Goal: Transaction & Acquisition: Purchase product/service

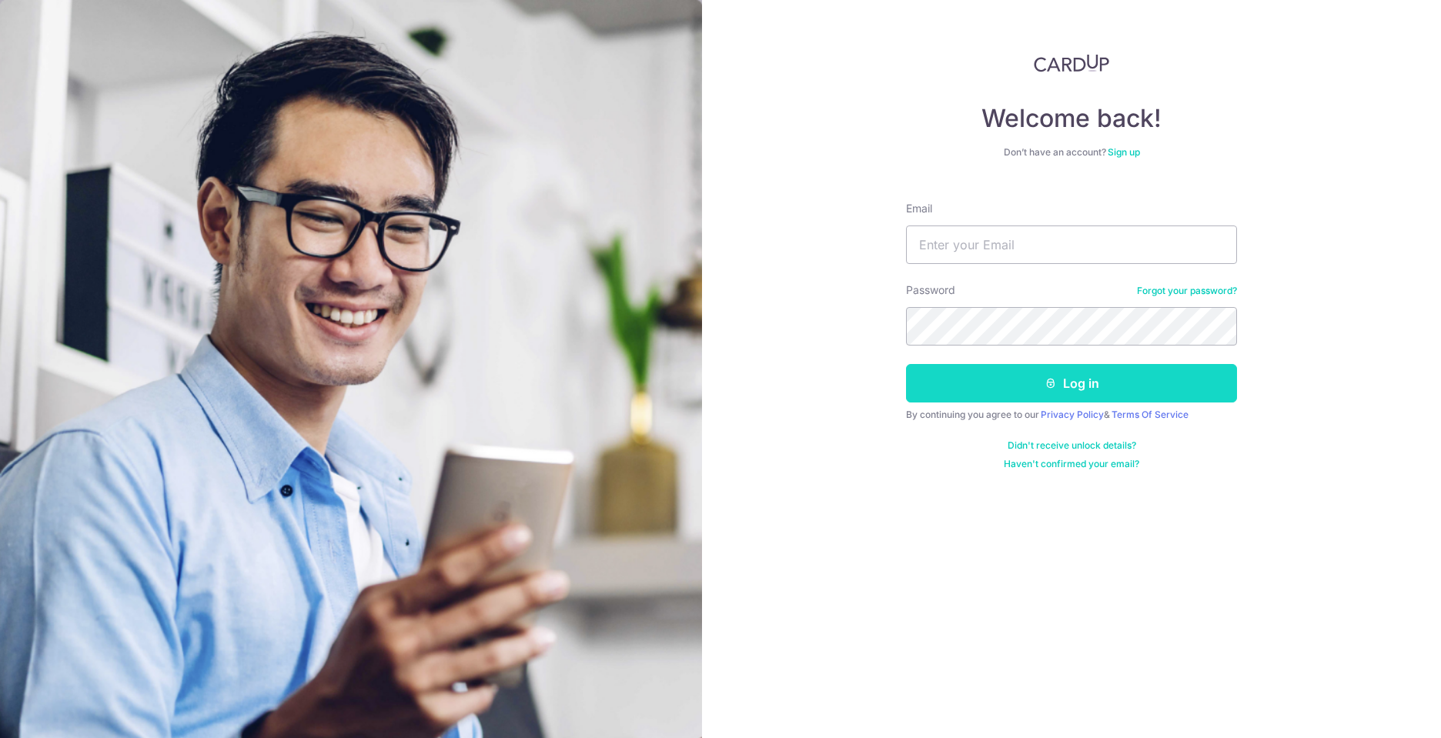
type input "awchoon@gmail.com"
click at [1058, 387] on button "Log in" at bounding box center [1071, 383] width 331 height 38
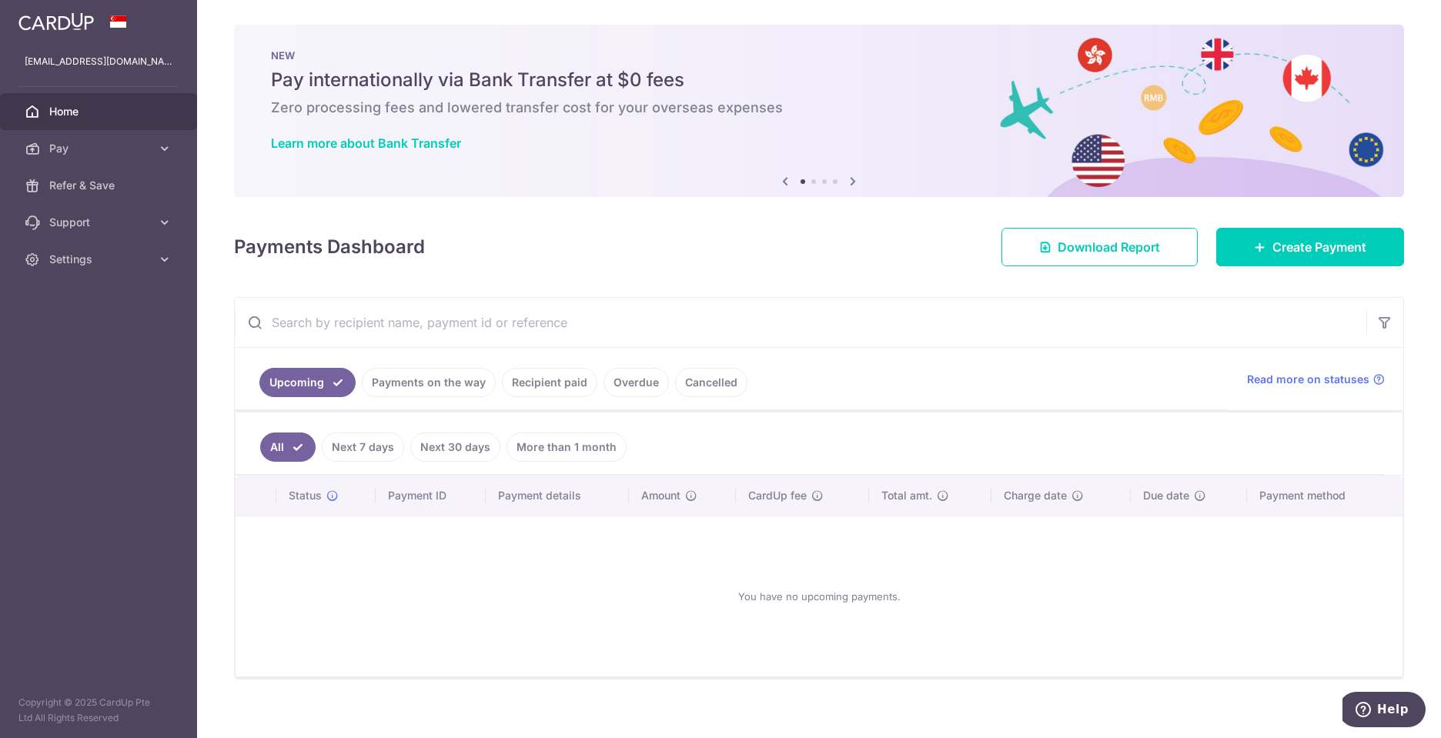
drag, startPoint x: 1397, startPoint y: 52, endPoint x: 1375, endPoint y: 63, distance: 25.1
click at [0, 737] on nordpass-portal at bounding box center [0, 738] width 0 height 0
click at [413, 330] on input "text" at bounding box center [801, 322] width 1132 height 49
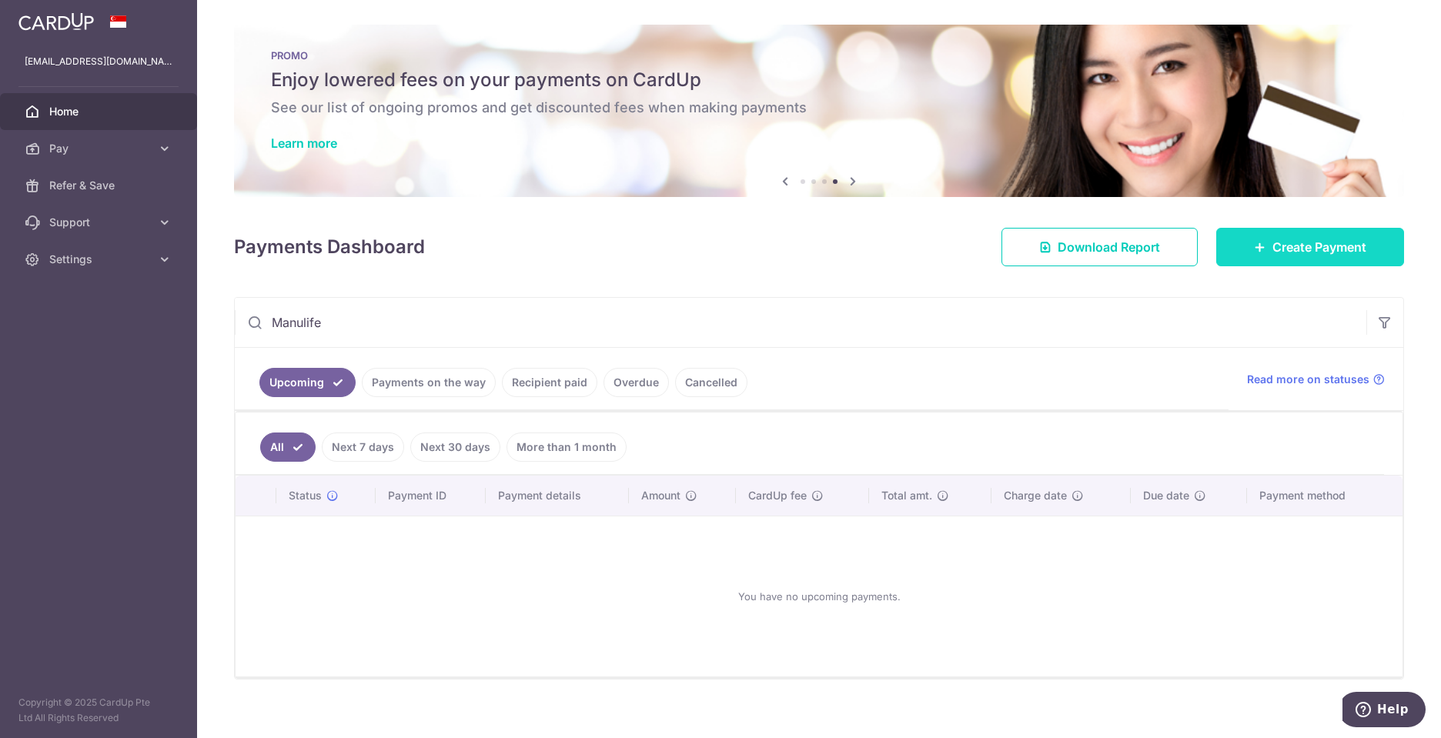
type input "Manulife"
click at [1323, 249] on span "Create Payment" at bounding box center [1319, 247] width 94 height 18
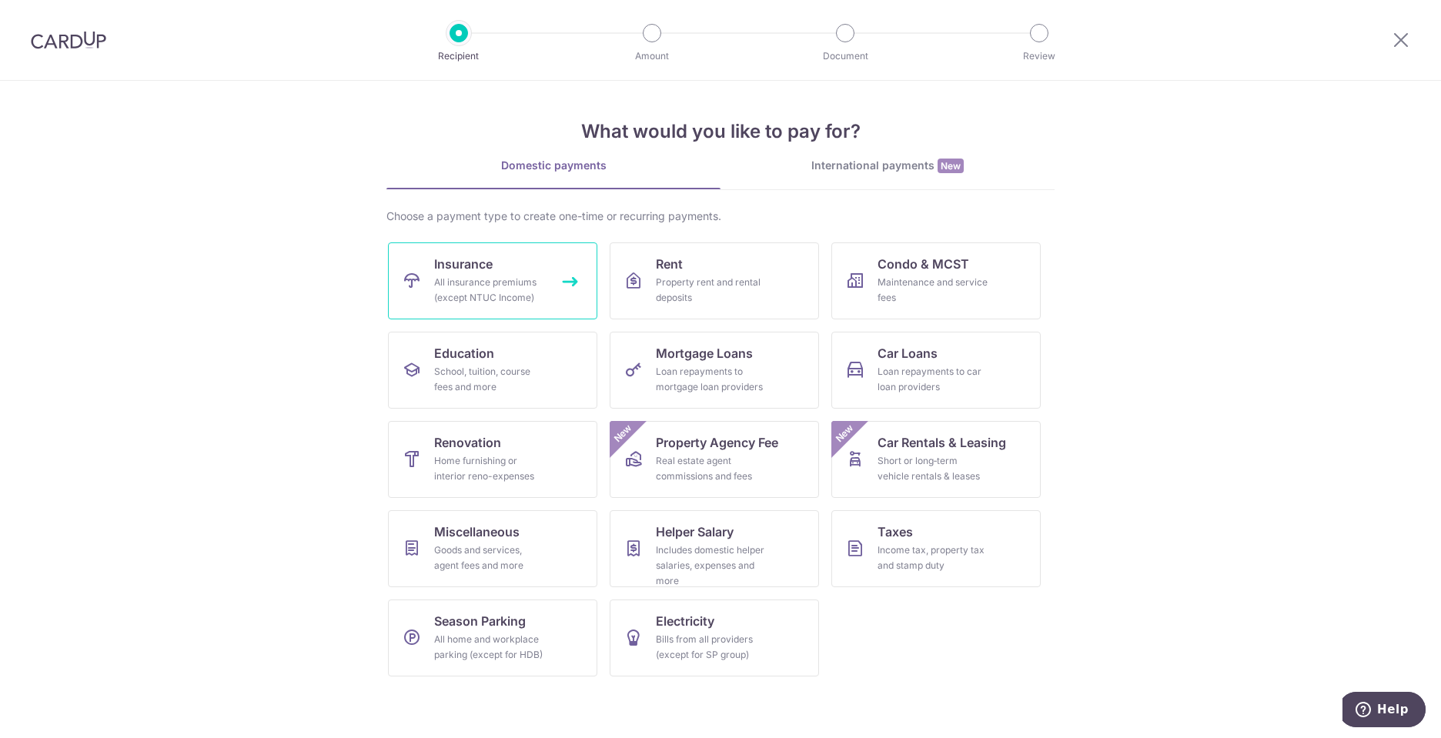
click at [501, 271] on link "Insurance All insurance premiums (except NTUC Income)" at bounding box center [492, 280] width 209 height 77
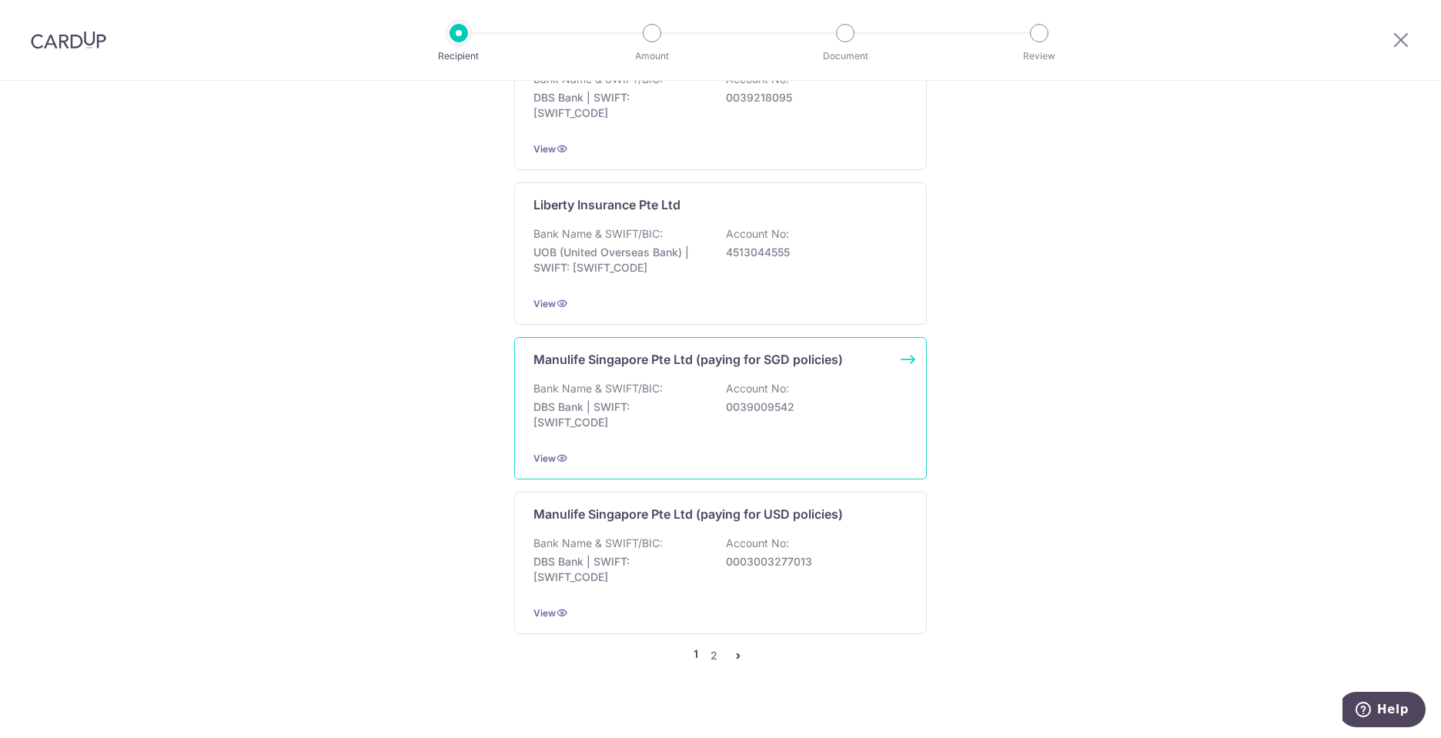
scroll to position [1397, 0]
click at [667, 348] on p "Manulife Singapore Pte Ltd (paying for SGD policies)" at bounding box center [687, 357] width 309 height 18
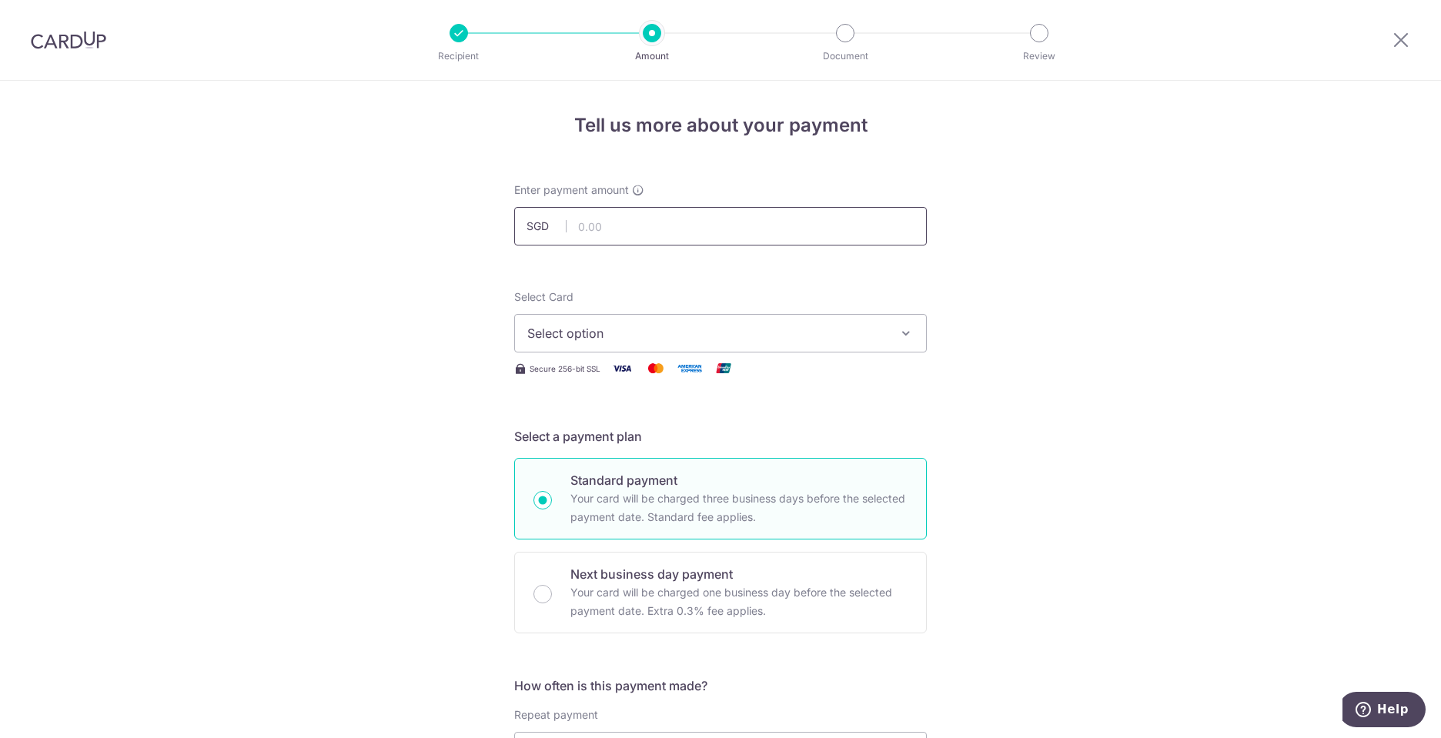
click at [639, 226] on input "text" at bounding box center [720, 226] width 413 height 38
type input "4,752.32"
click at [661, 329] on span "Select option" at bounding box center [706, 333] width 359 height 18
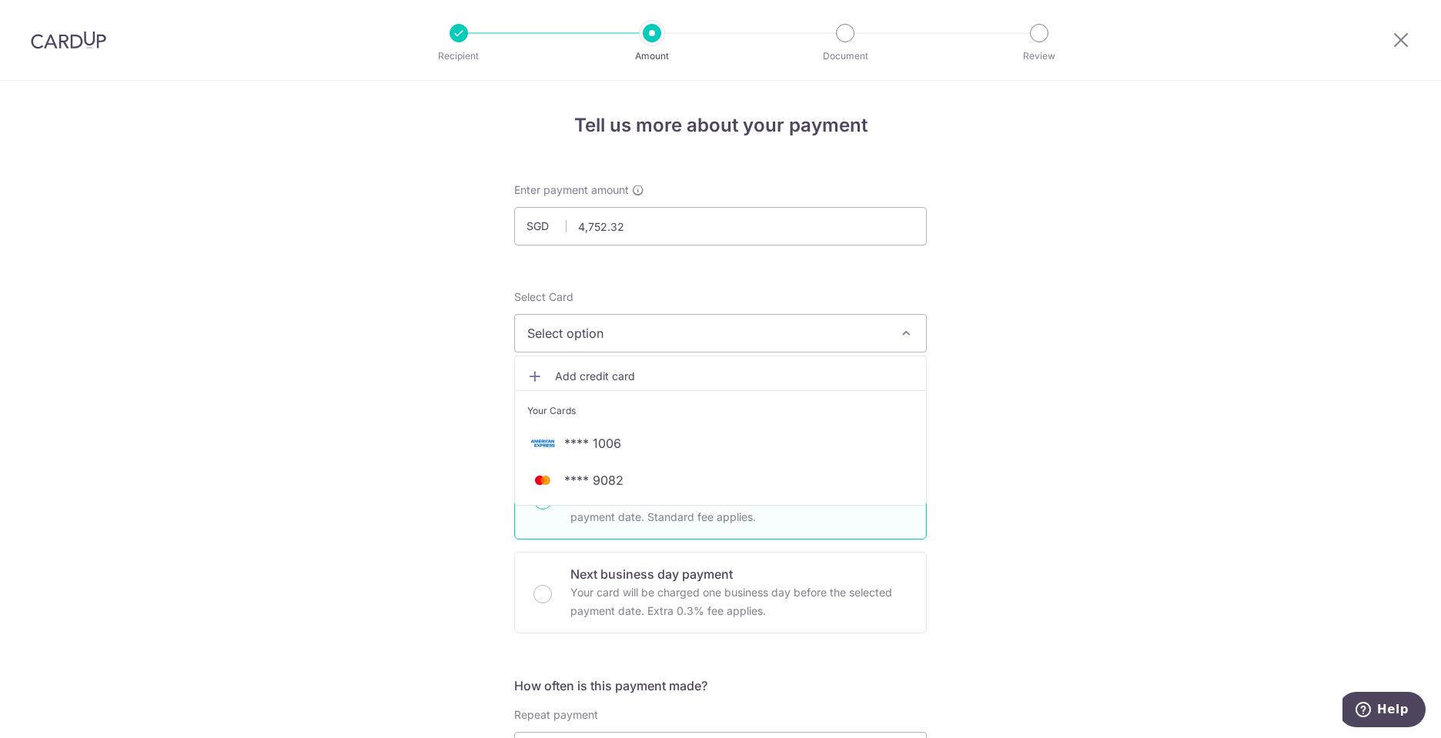
click at [598, 376] on span "Add credit card" at bounding box center [734, 376] width 359 height 15
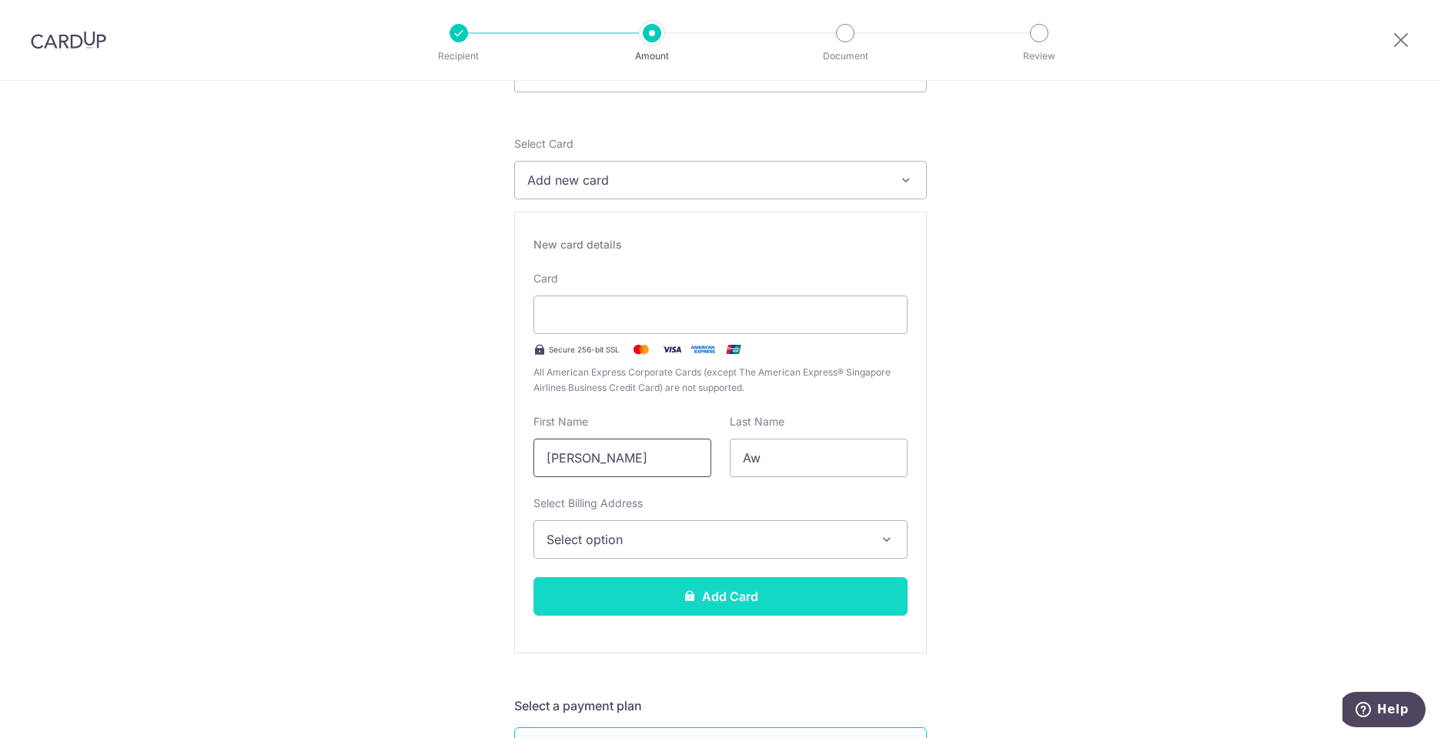
scroll to position [154, 0]
click at [560, 533] on span "Select option" at bounding box center [707, 539] width 320 height 18
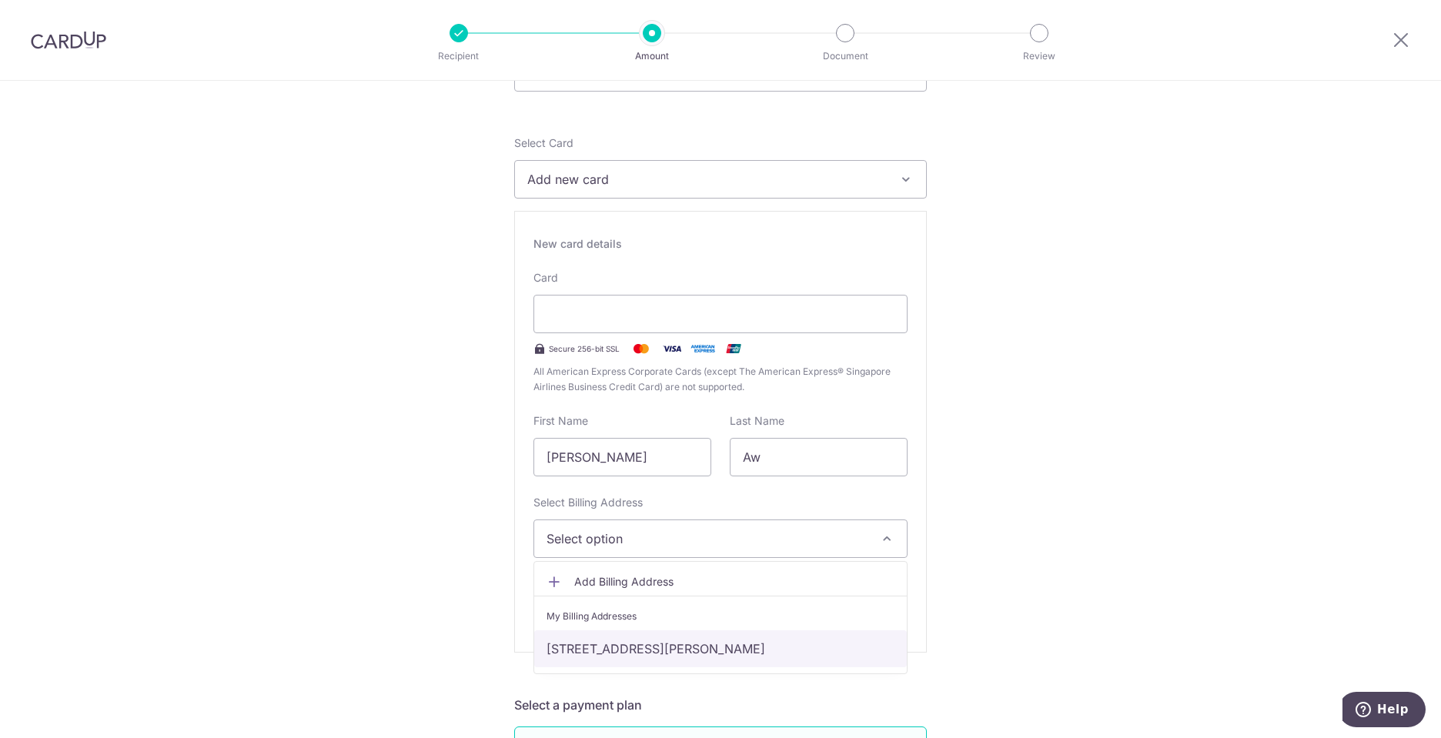
click at [597, 648] on link "25 Tan Kim Cheng Road, #16-25, Singapore, Singapore-266625" at bounding box center [720, 648] width 373 height 37
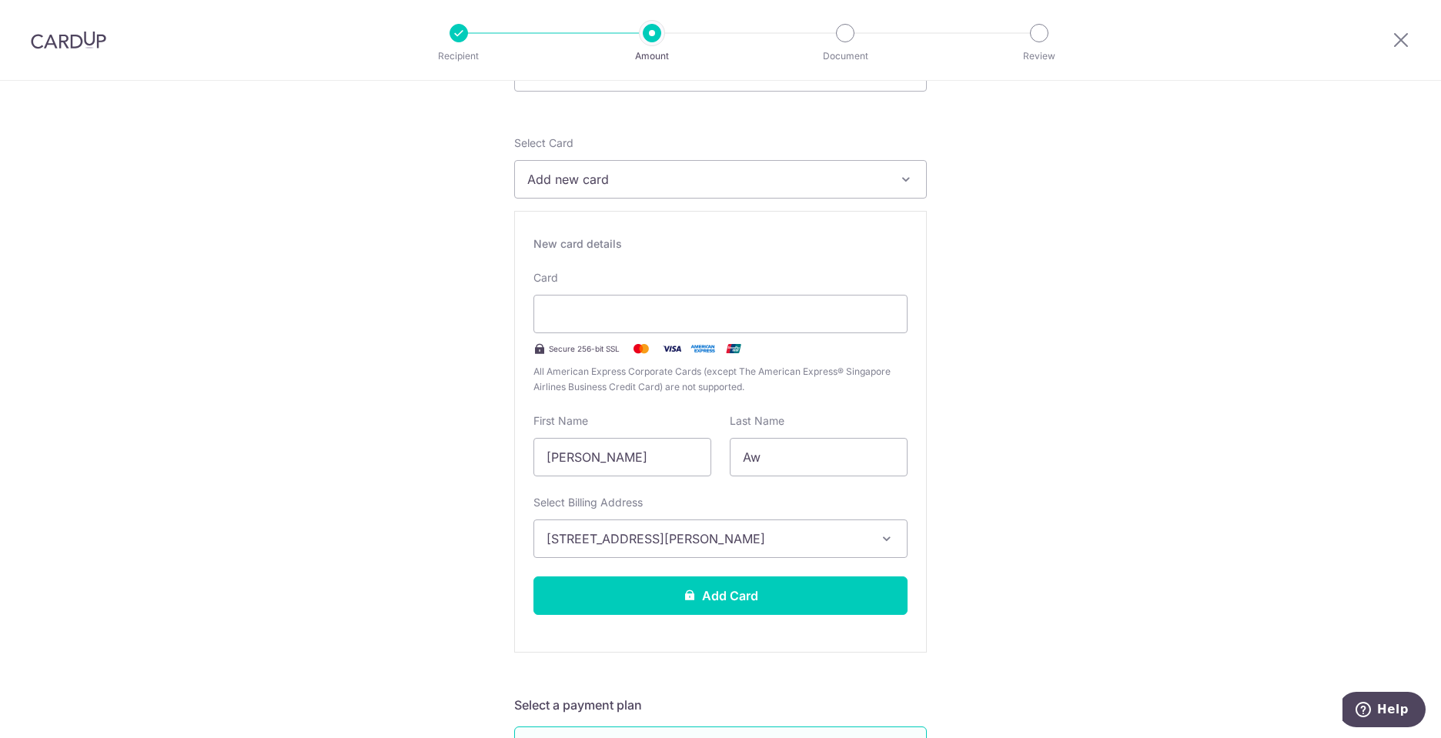
click at [886, 539] on icon "button" at bounding box center [886, 538] width 15 height 15
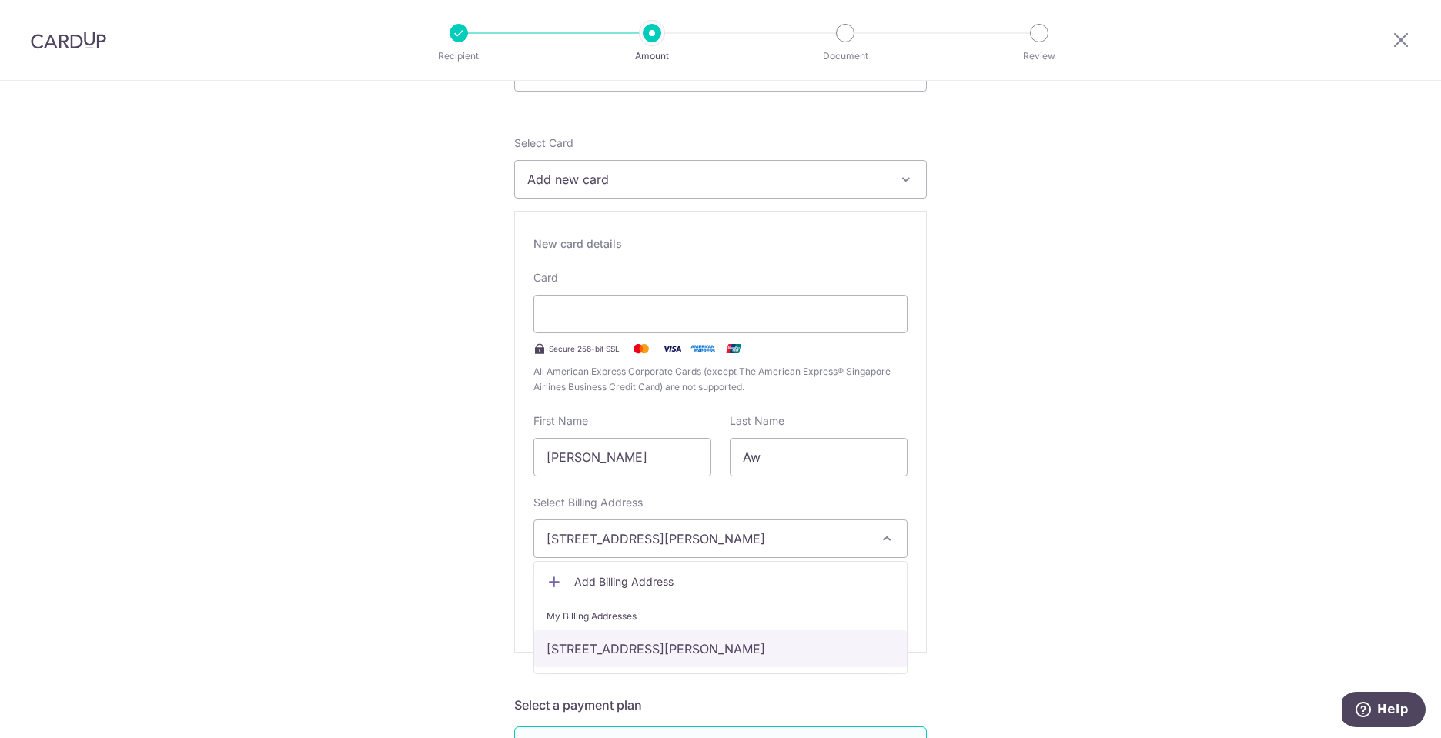
click at [880, 647] on link "25 Tan Kim Cheng Road, #16-25, Singapore, Singapore-266625" at bounding box center [720, 648] width 373 height 37
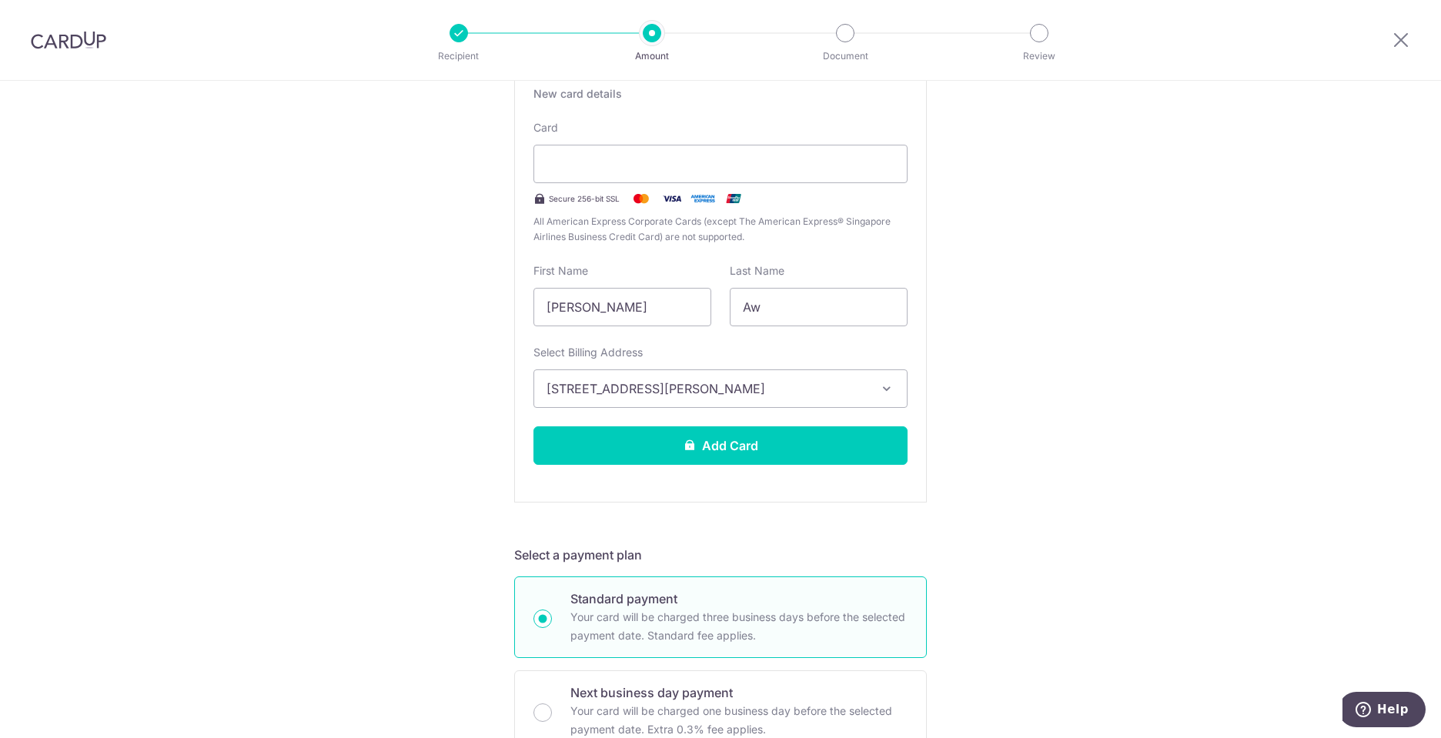
scroll to position [308, 0]
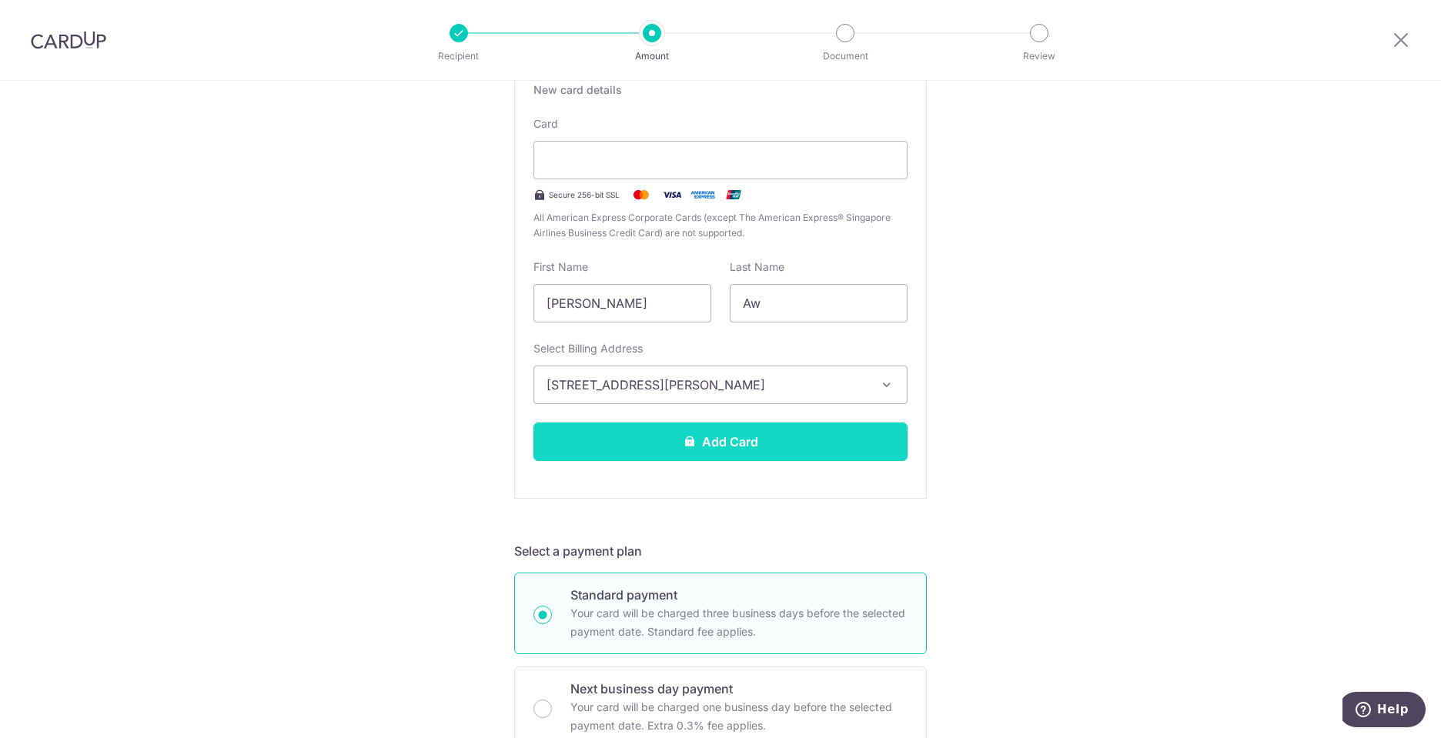
click at [757, 446] on button "Add Card" at bounding box center [720, 442] width 374 height 38
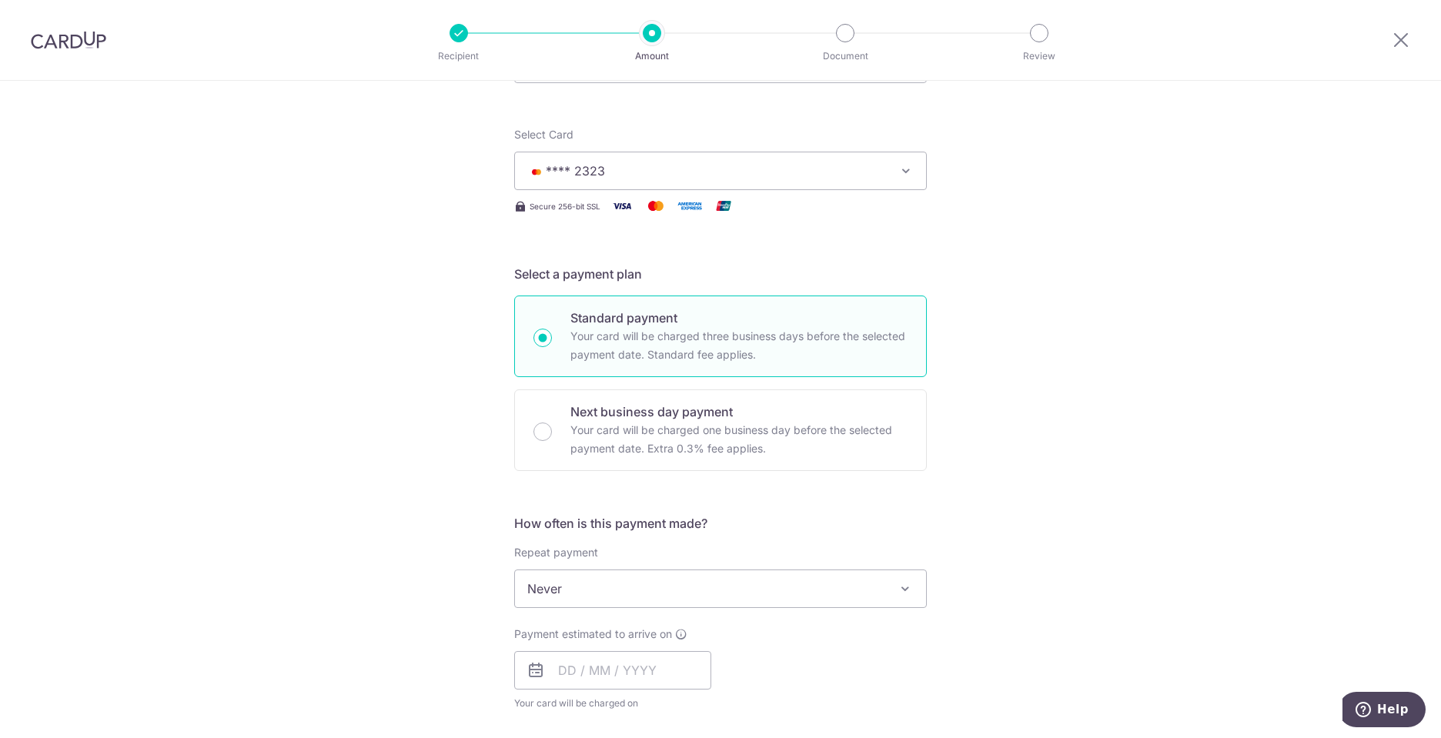
scroll to position [231, 0]
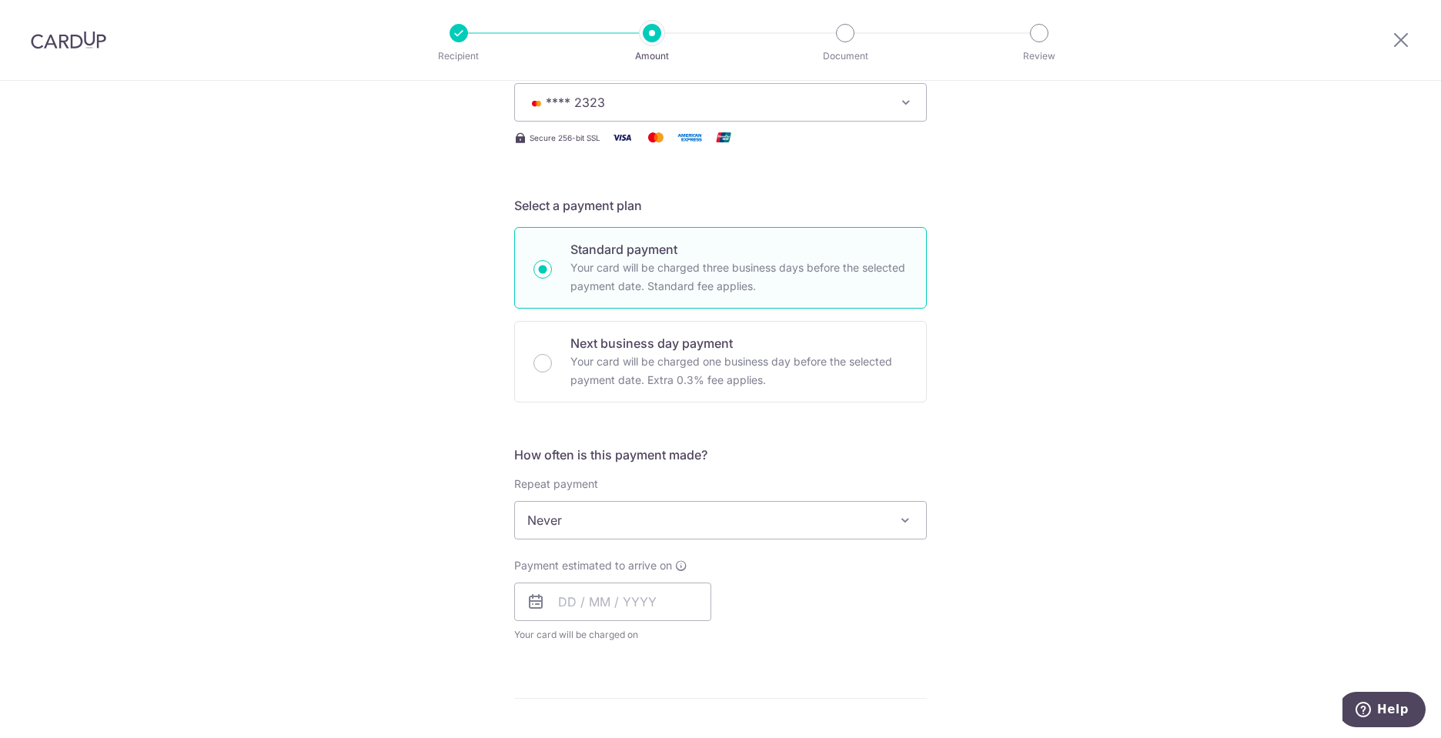
click at [527, 603] on icon at bounding box center [536, 602] width 18 height 18
click at [549, 605] on input "text" at bounding box center [612, 602] width 197 height 38
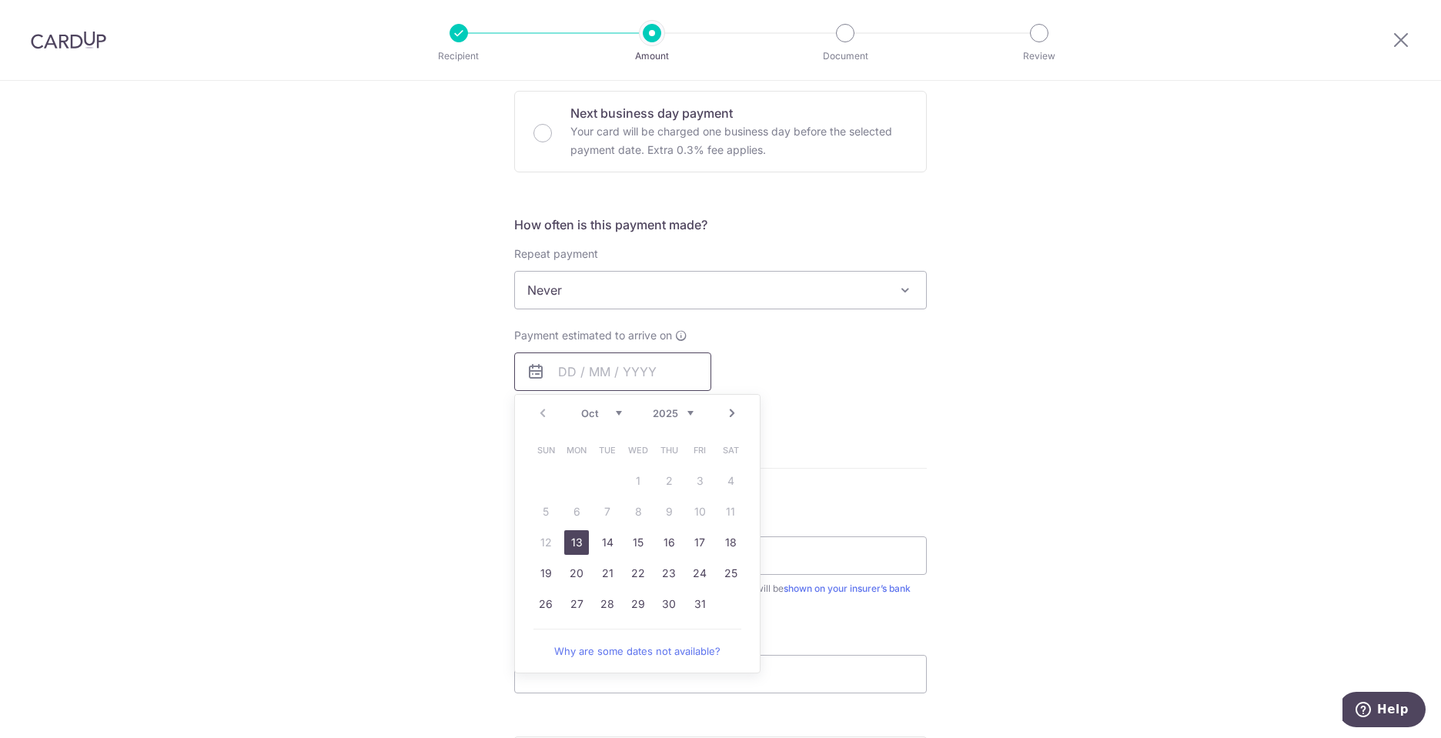
scroll to position [462, 0]
click at [577, 547] on link "13" at bounding box center [576, 542] width 25 height 25
type input "13/10/2025"
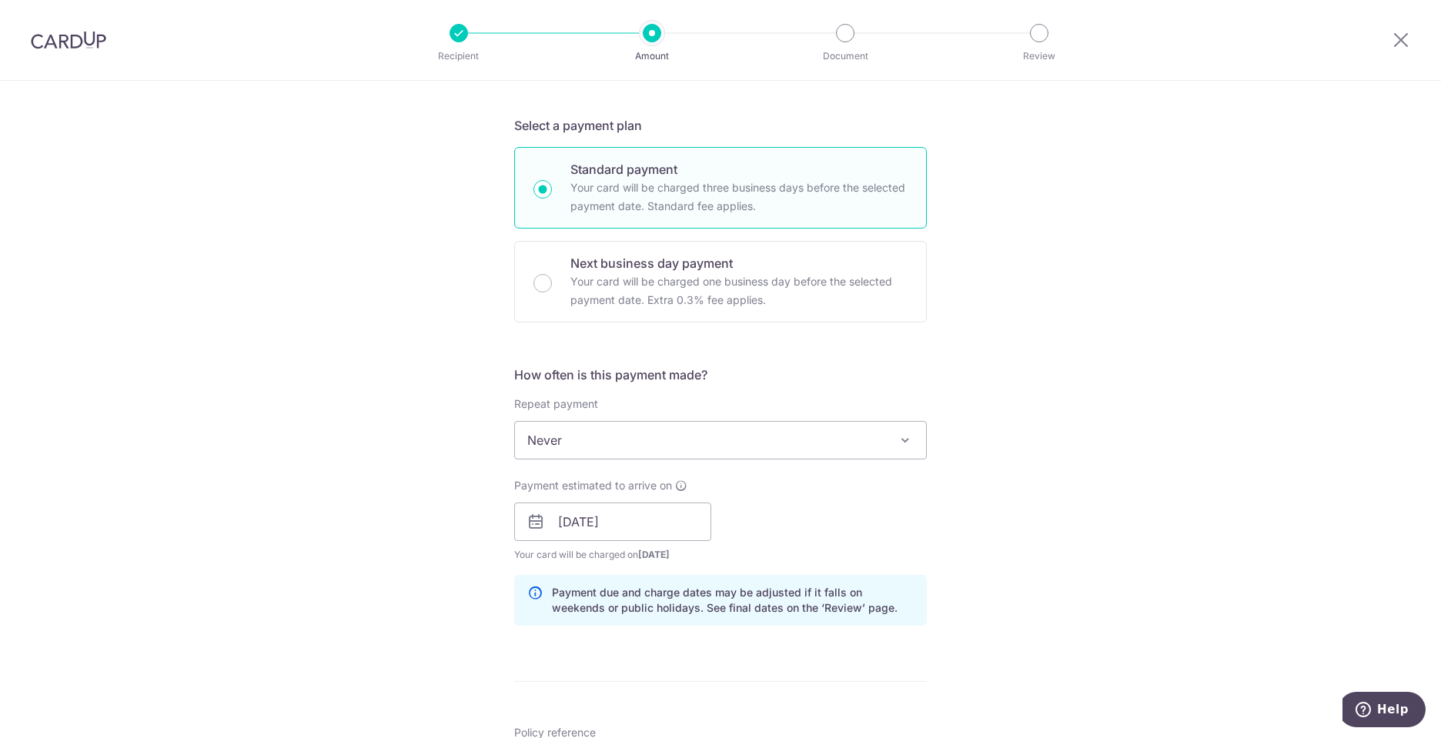
scroll to position [308, 0]
click at [530, 523] on icon at bounding box center [536, 525] width 18 height 18
click at [557, 527] on input "[DATE]" at bounding box center [612, 525] width 197 height 38
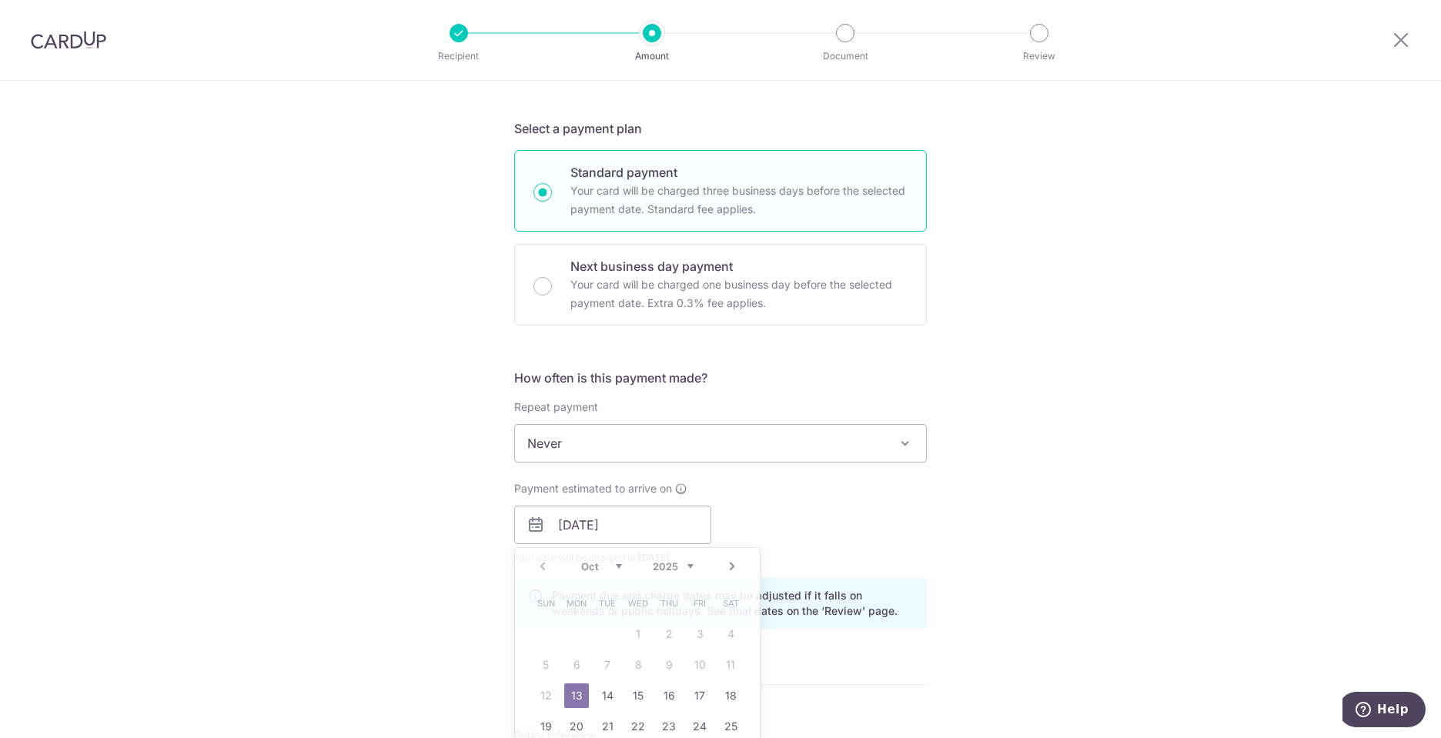
click at [751, 538] on div "Payment estimated to arrive on 13/10/2025 Prev Next Oct Nov Dec 2025 2026 2027 …" at bounding box center [720, 523] width 431 height 85
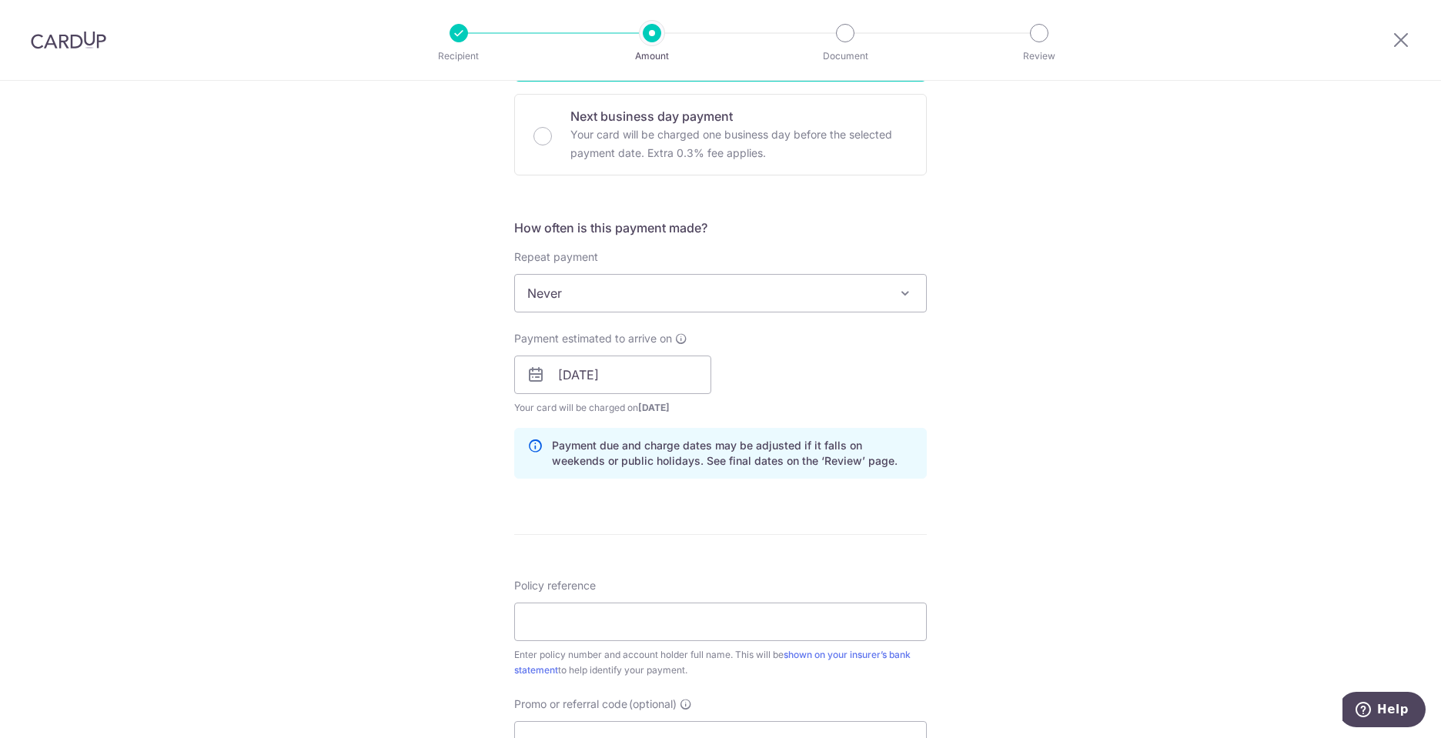
scroll to position [462, 0]
click at [567, 620] on input "Policy reference" at bounding box center [720, 618] width 413 height 38
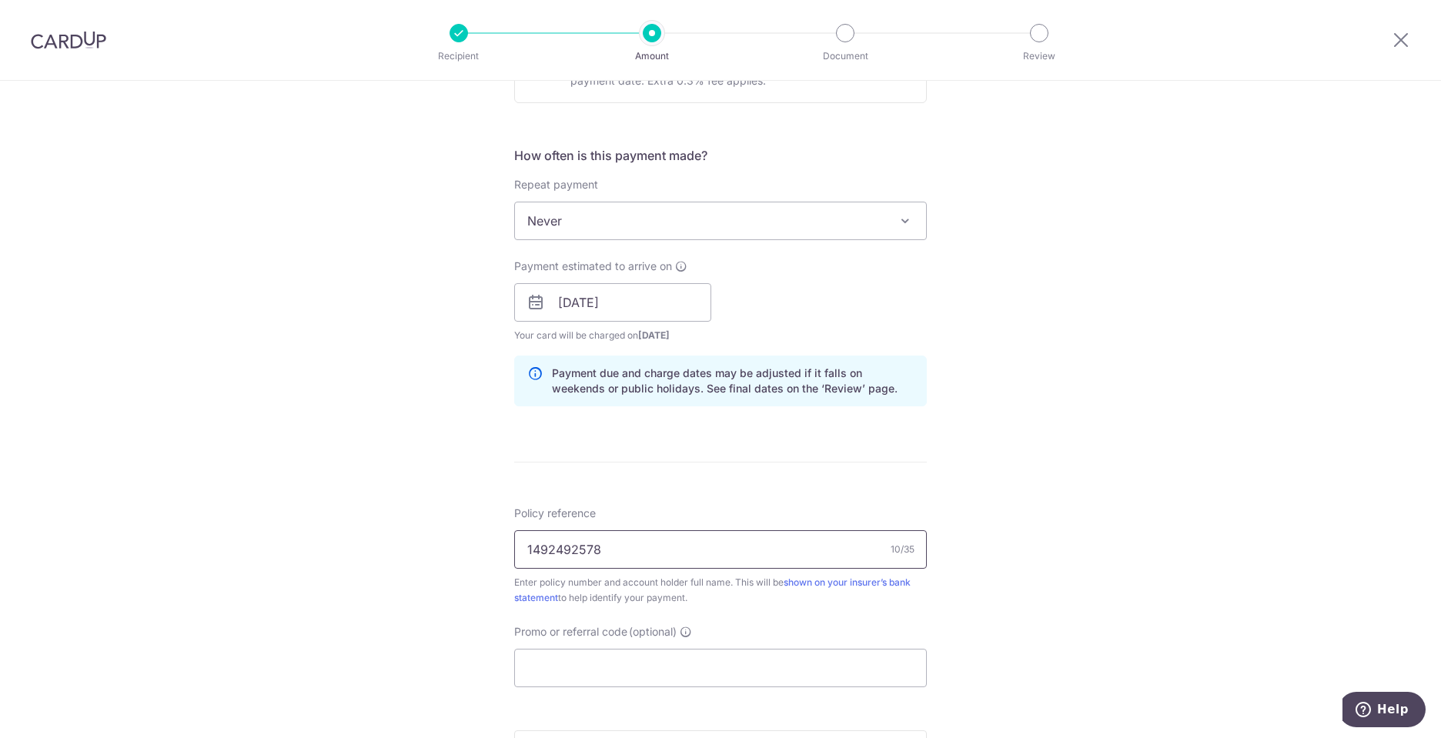
scroll to position [616, 0]
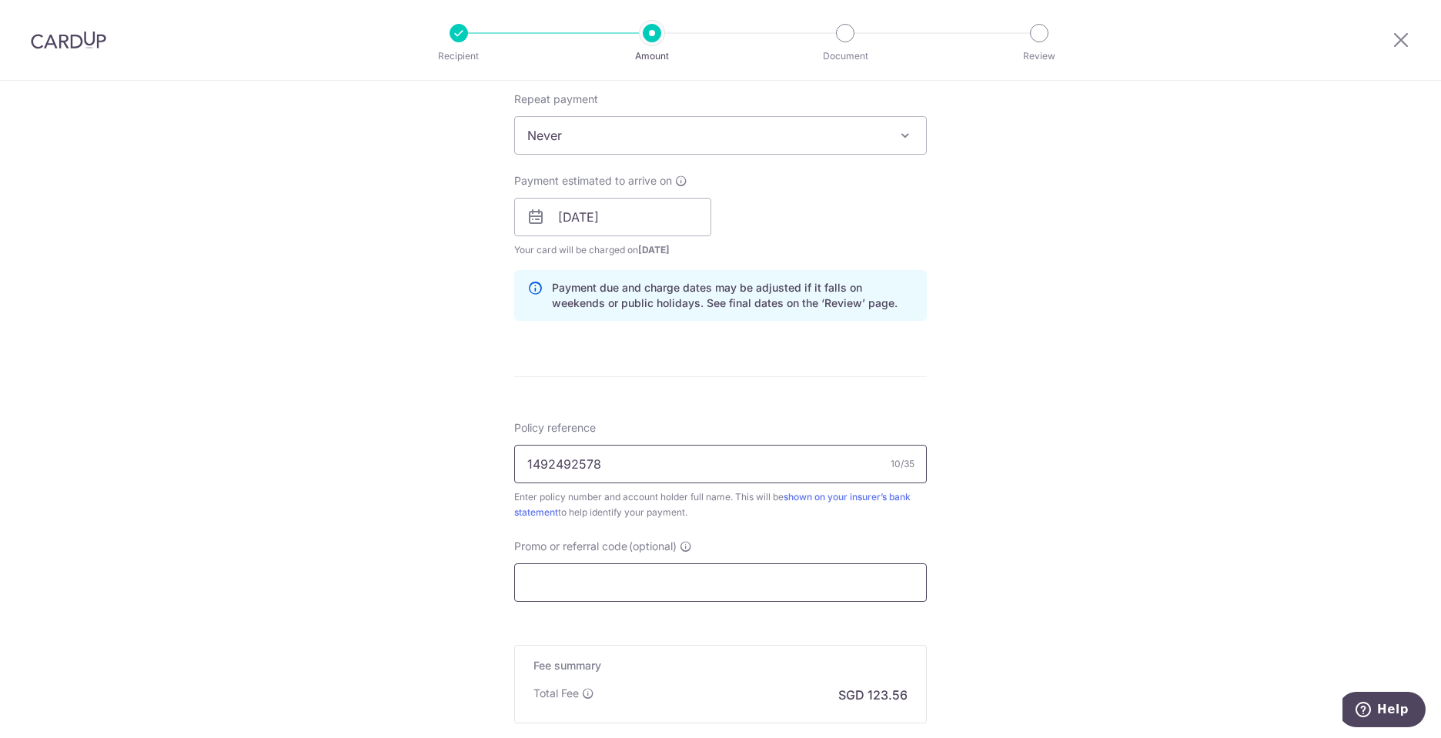
type input "1492492578"
click at [607, 581] on input "Promo or referral code (optional)" at bounding box center [720, 582] width 413 height 38
paste input "OFF225"
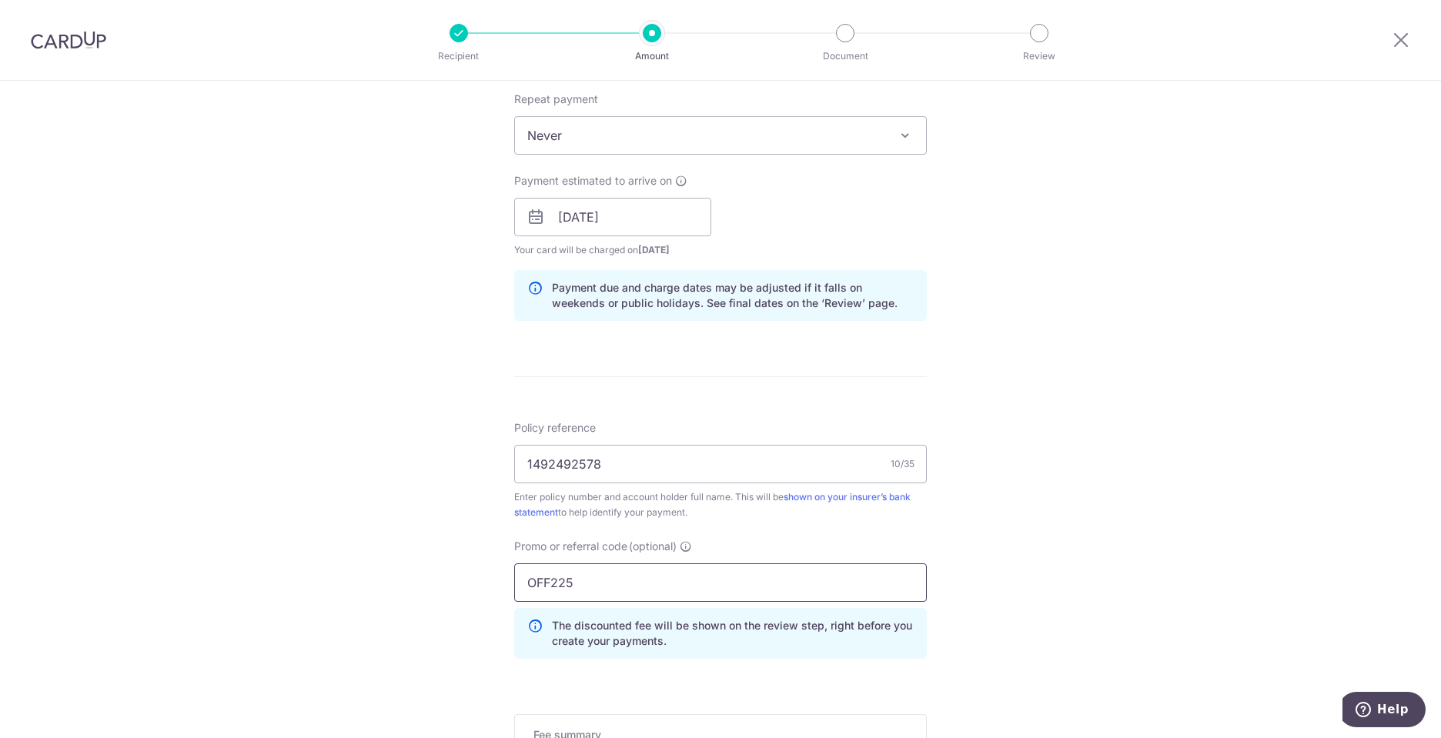
type input "OFF225"
click at [978, 591] on div "Tell us more about your payment Enter payment amount SGD 4,752.32 4752.32 Card …" at bounding box center [720, 227] width 1441 height 1525
click at [630, 574] on input "OFF225" at bounding box center [720, 582] width 413 height 38
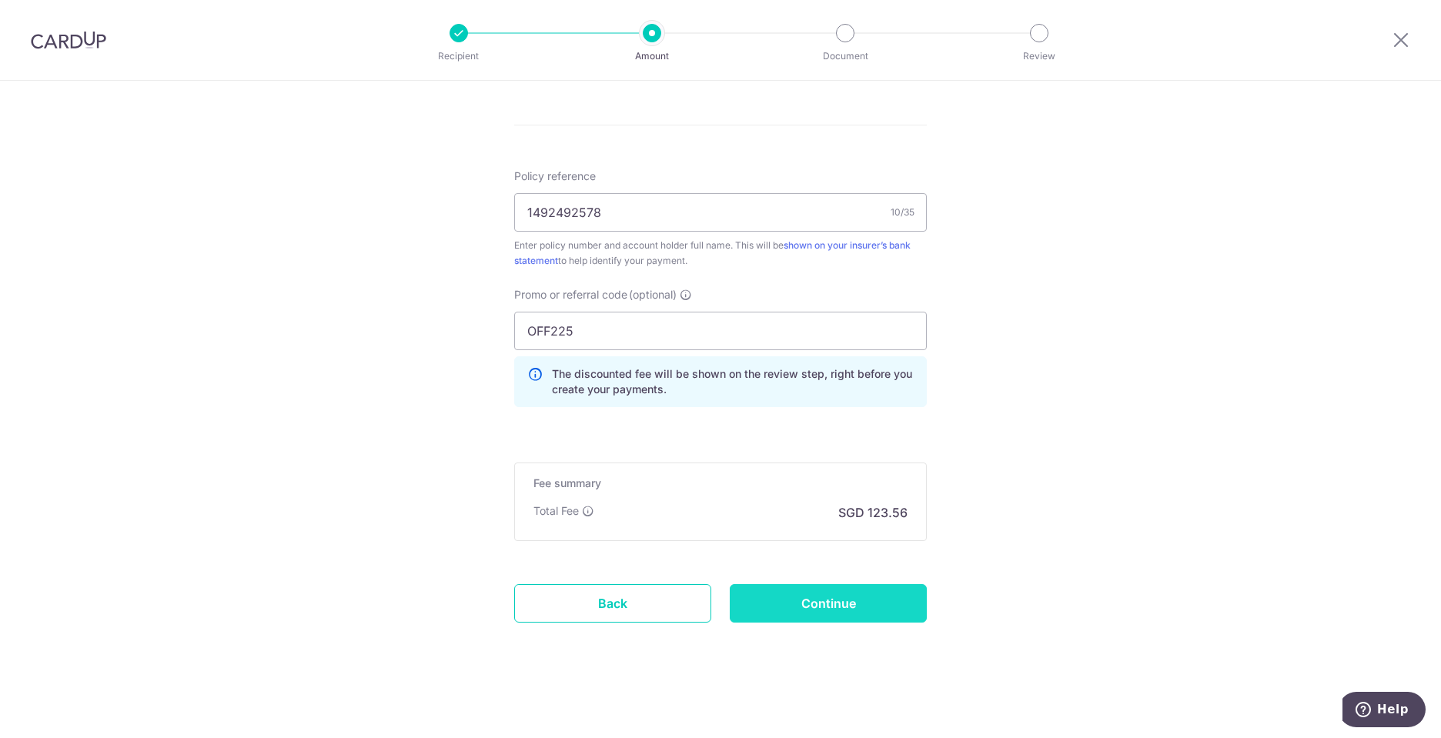
click at [856, 594] on input "Continue" at bounding box center [828, 603] width 197 height 38
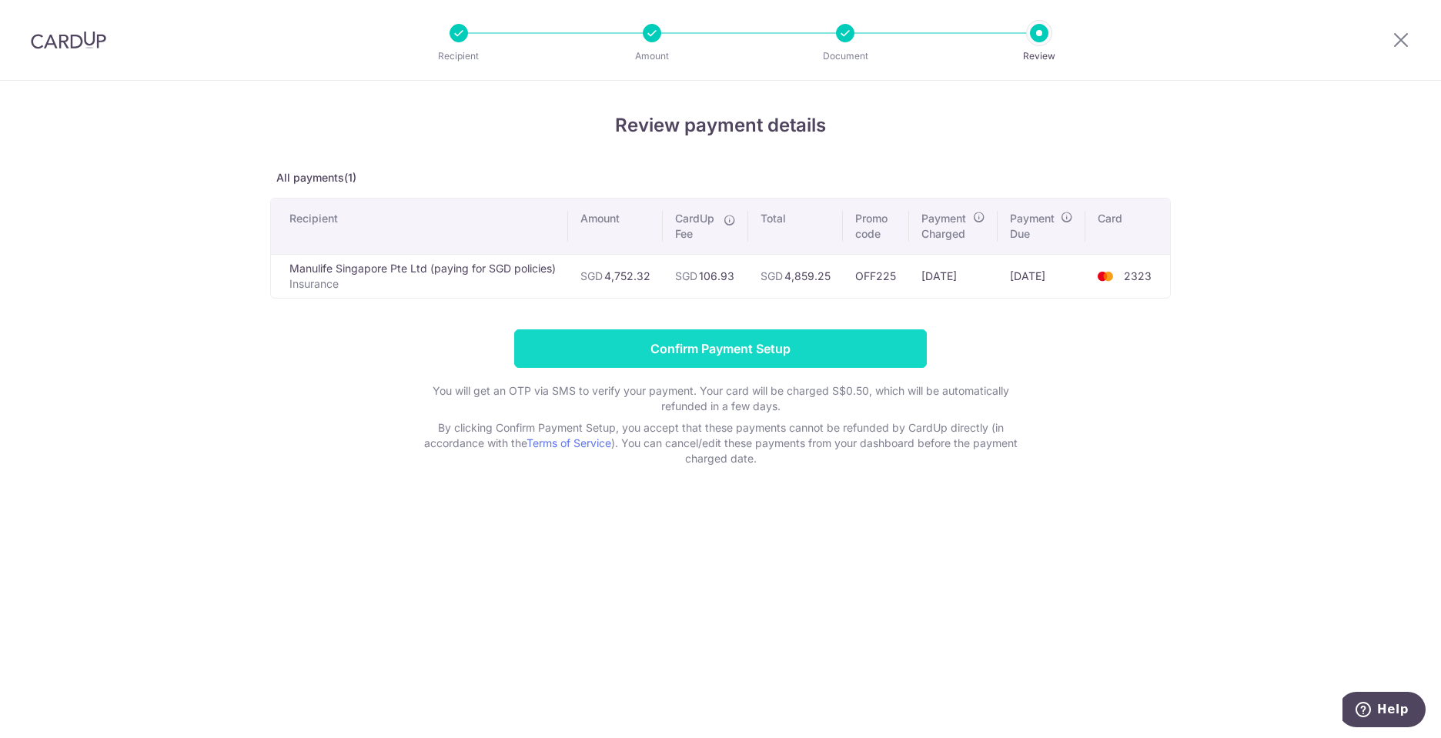
click at [726, 346] on input "Confirm Payment Setup" at bounding box center [720, 348] width 413 height 38
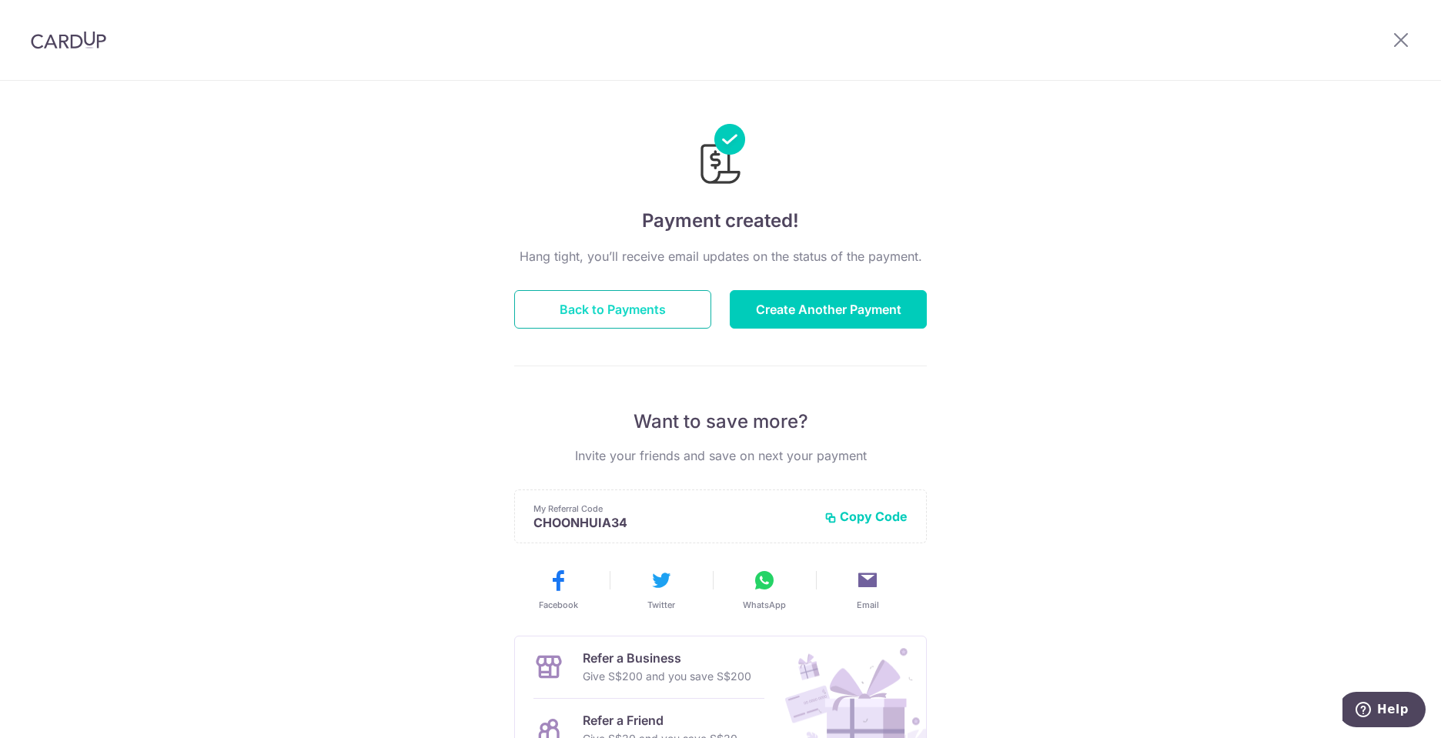
click at [613, 306] on button "Back to Payments" at bounding box center [612, 309] width 197 height 38
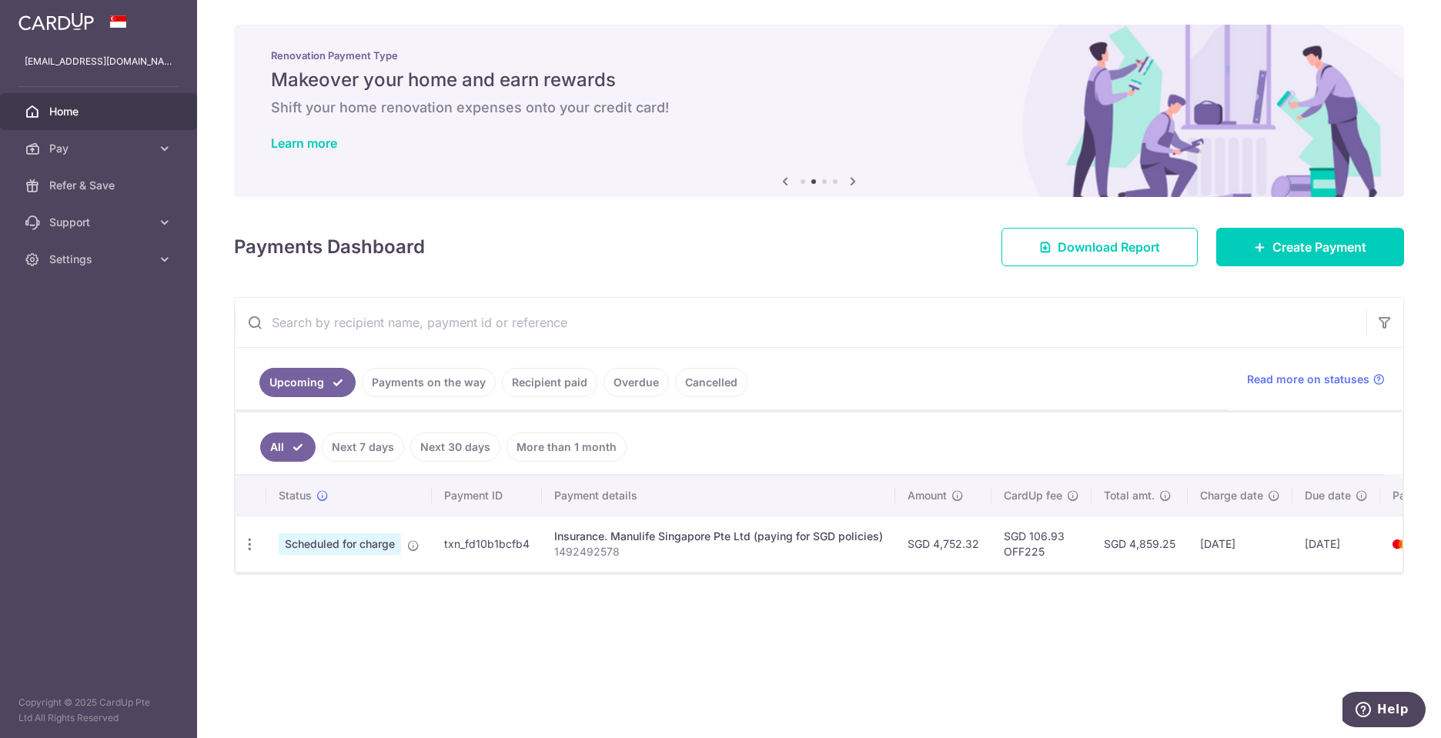
click at [728, 286] on div "× Pause Schedule Pause all future payments in this series Pause just this one p…" at bounding box center [819, 369] width 1244 height 738
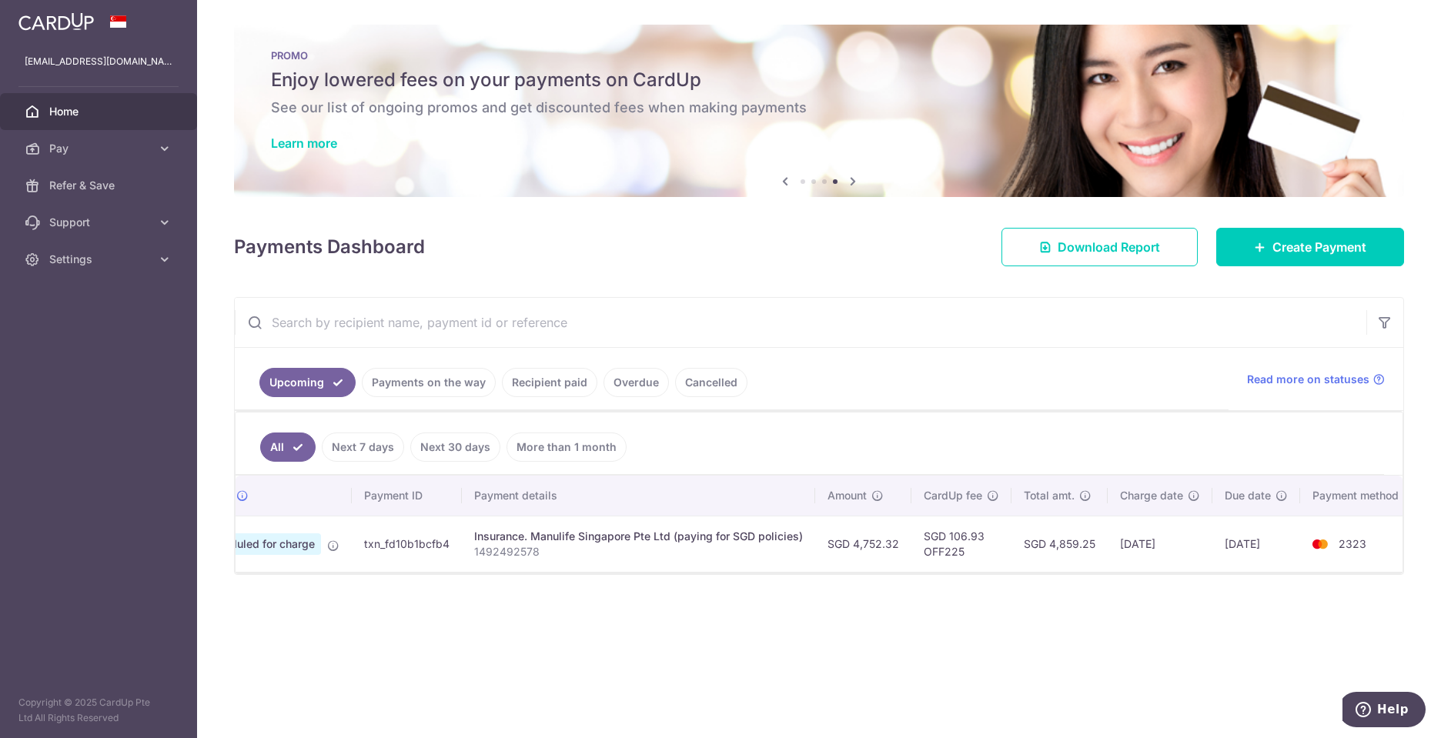
scroll to position [0, 84]
click at [354, 570] on td "txn_fd10b1bcfb4" at bounding box center [403, 544] width 110 height 56
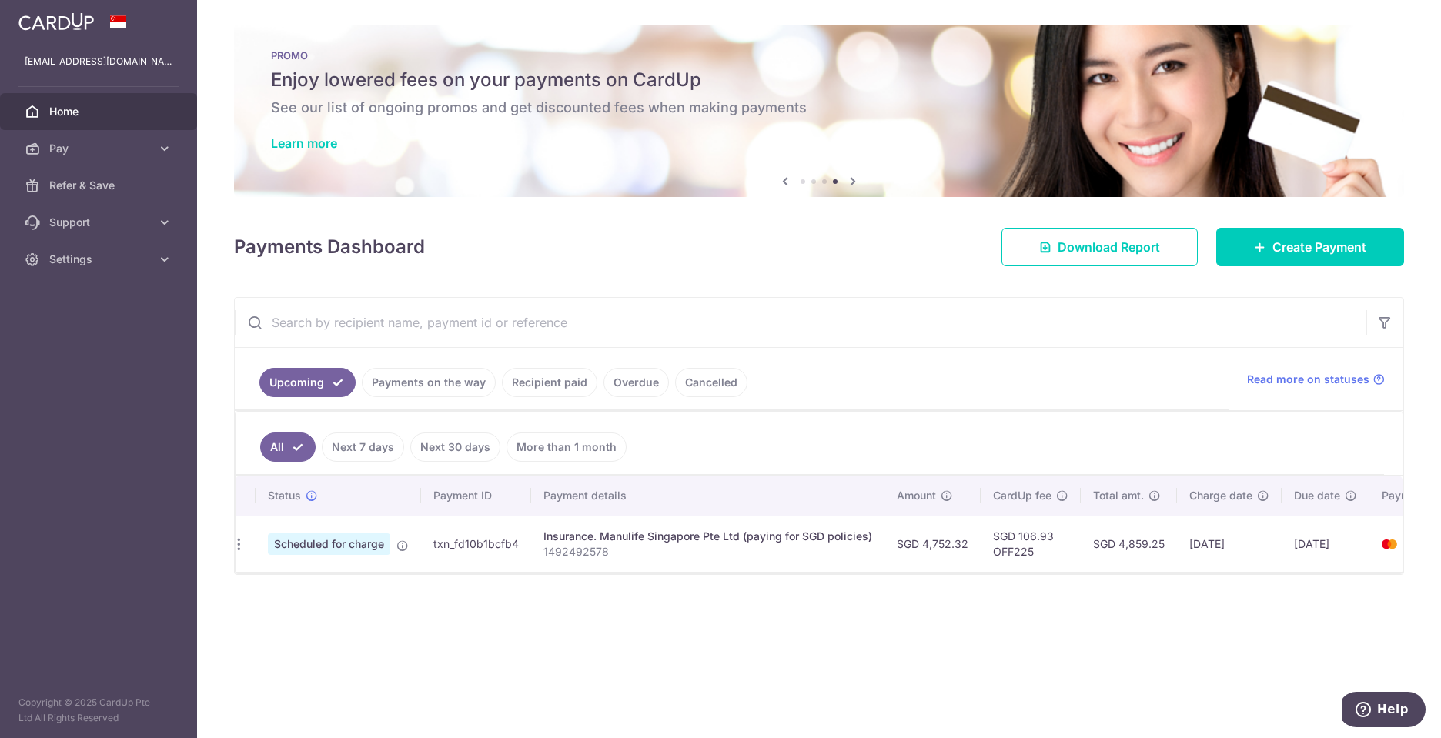
scroll to position [0, 0]
